Goal: Task Accomplishment & Management: Use online tool/utility

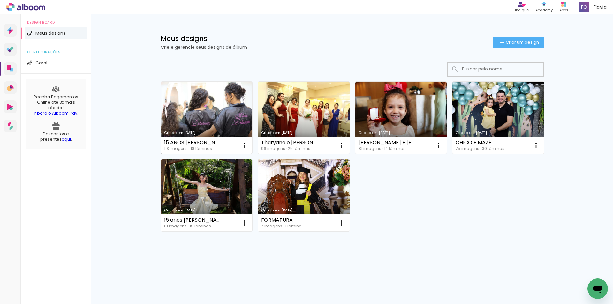
click at [227, 109] on link "Criado em [DATE]" at bounding box center [207, 118] width 92 height 72
